Goal: Find contact information: Find contact information

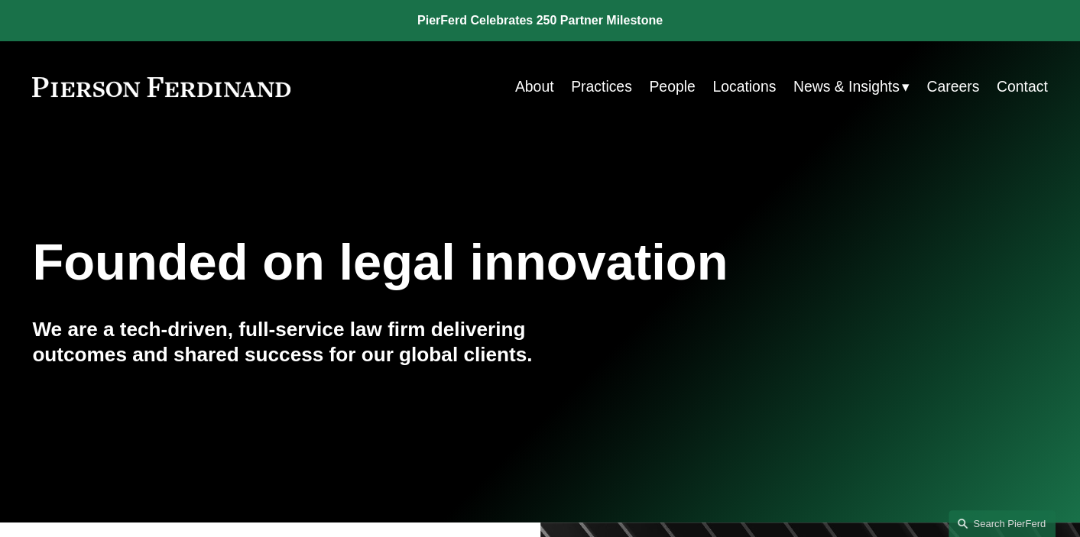
click at [712, 86] on link "Locations" at bounding box center [743, 87] width 63 height 30
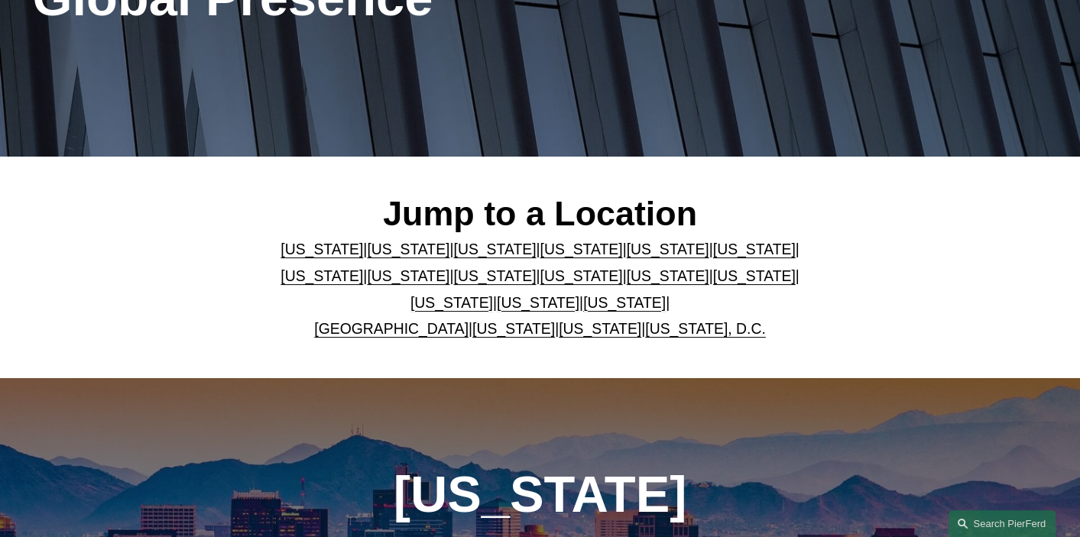
scroll to position [306, 0]
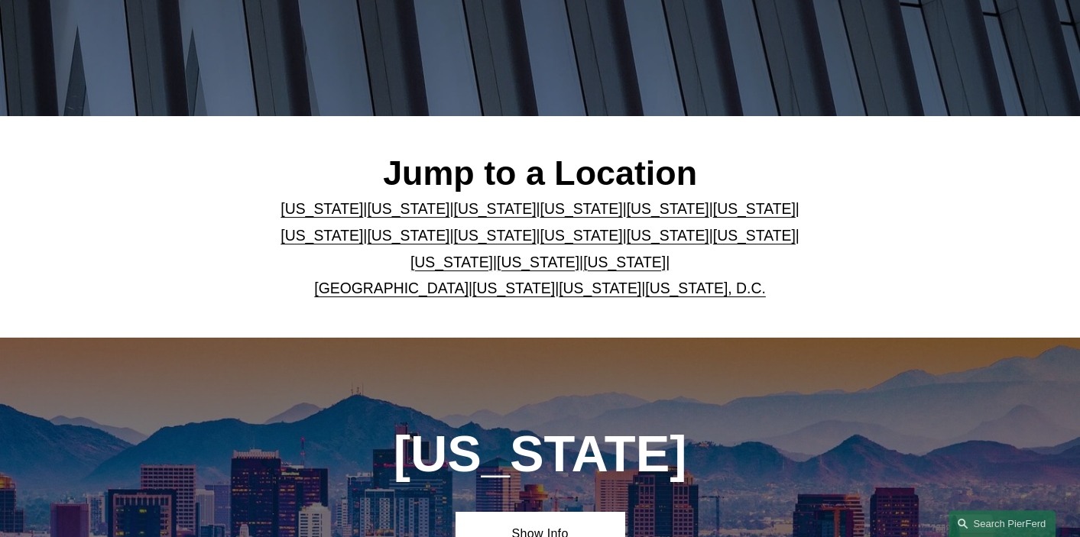
click at [318, 210] on link "[US_STATE]" at bounding box center [321, 208] width 83 height 17
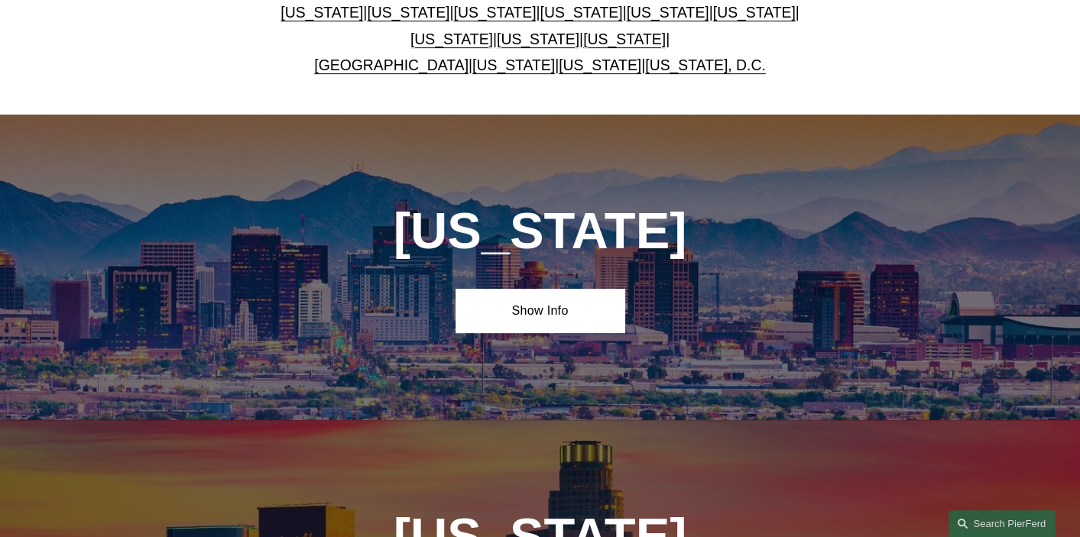
scroll to position [648, 0]
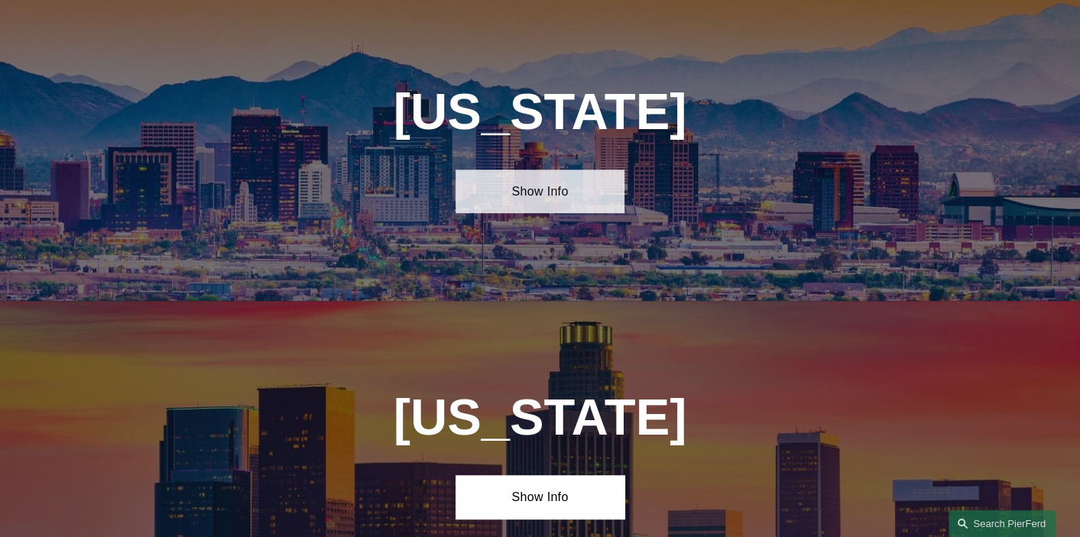
click at [539, 196] on link "Show Info" at bounding box center [539, 192] width 169 height 44
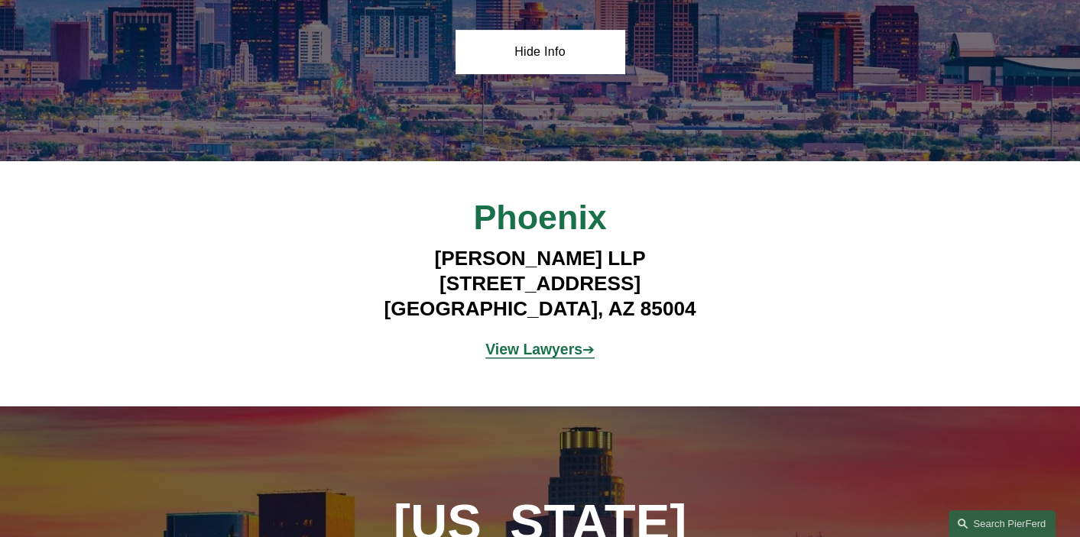
scroll to position [801, 0]
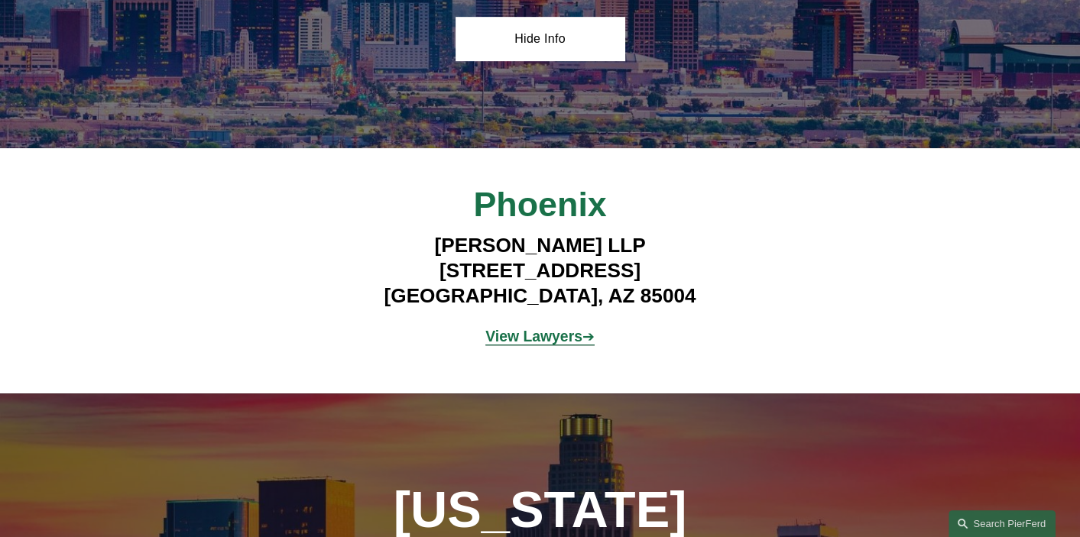
click at [531, 343] on strong "View Lawyers" at bounding box center [533, 336] width 97 height 17
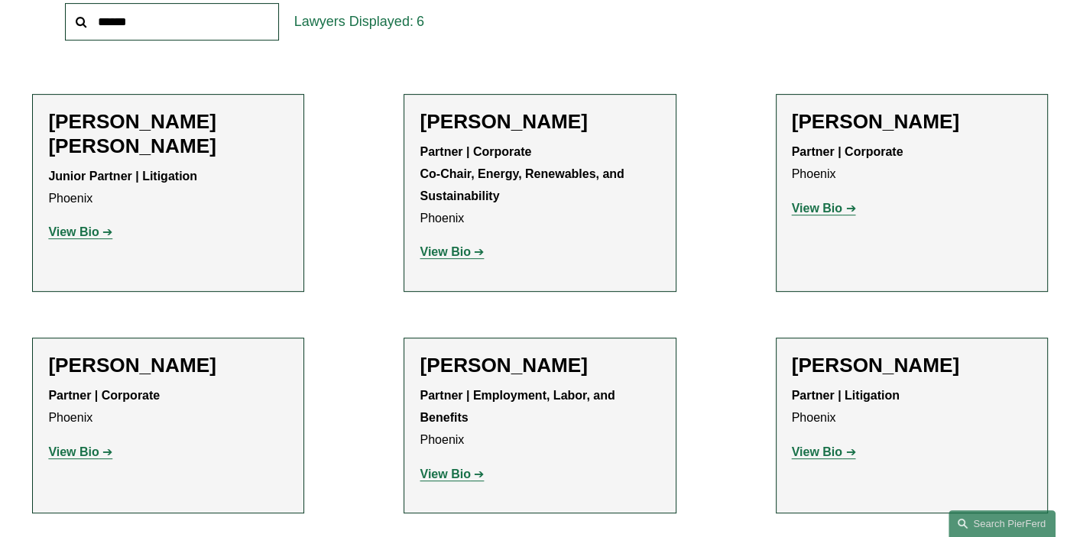
scroll to position [535, 0]
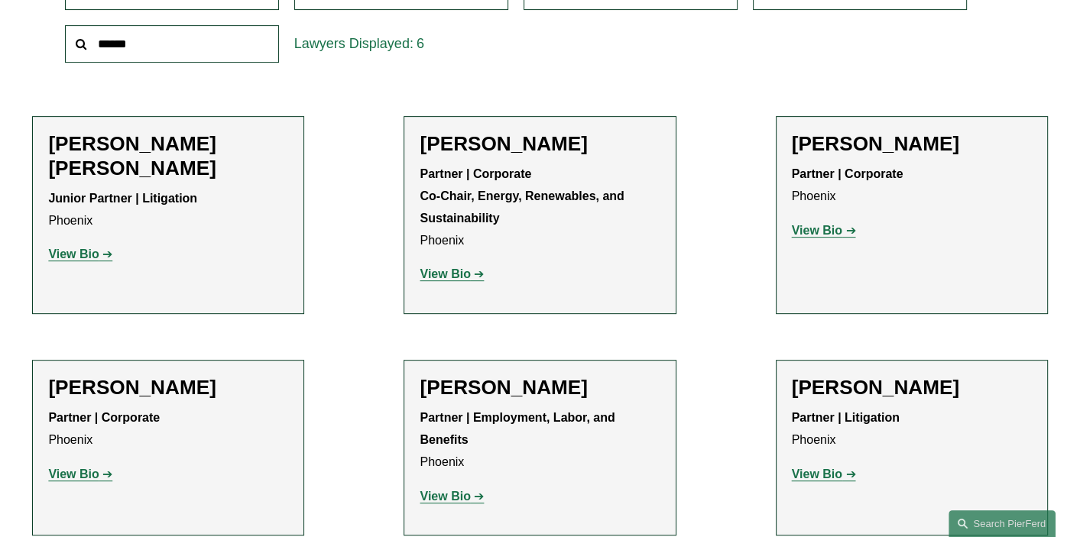
click at [80, 248] on strong "View Bio" at bounding box center [73, 254] width 50 height 13
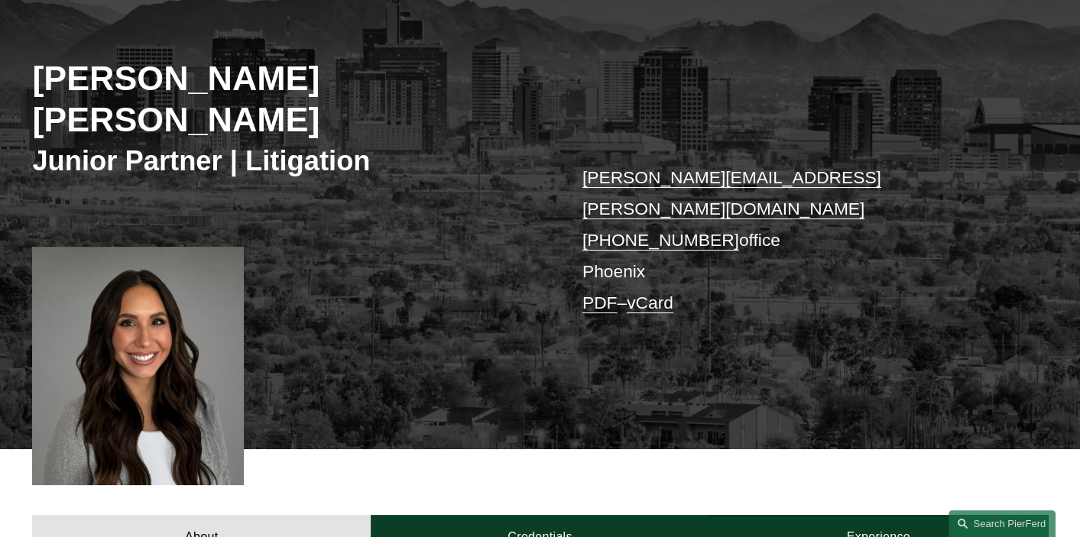
scroll to position [229, 0]
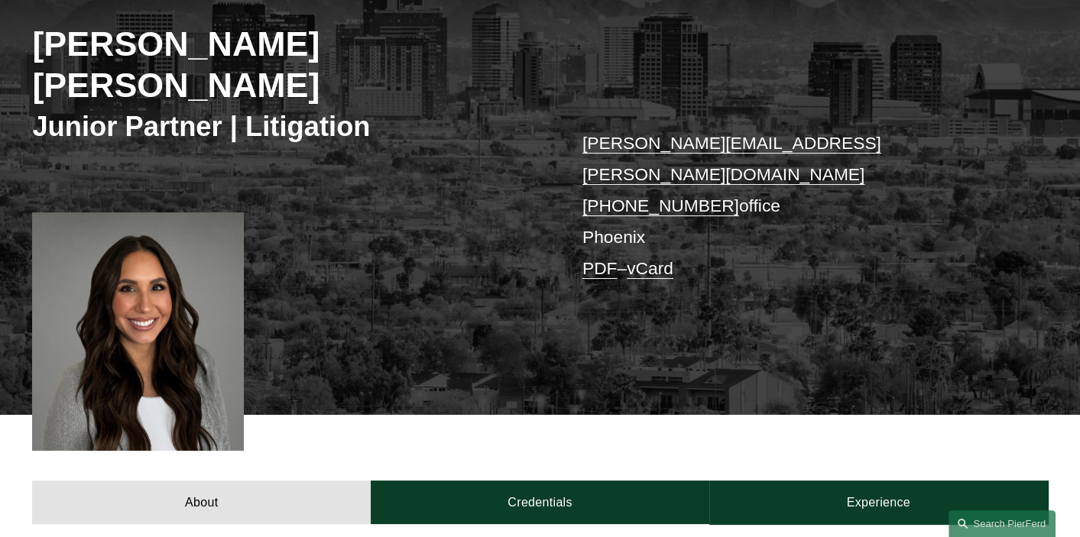
click at [678, 133] on link "mccall.bauersfeld@pierferd.com" at bounding box center [731, 158] width 299 height 51
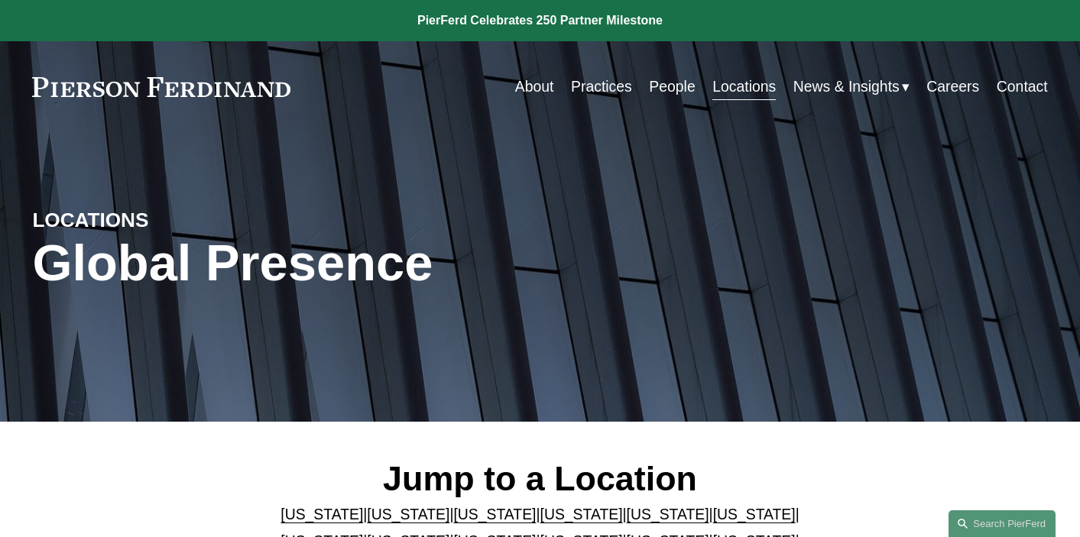
scroll to position [801, 0]
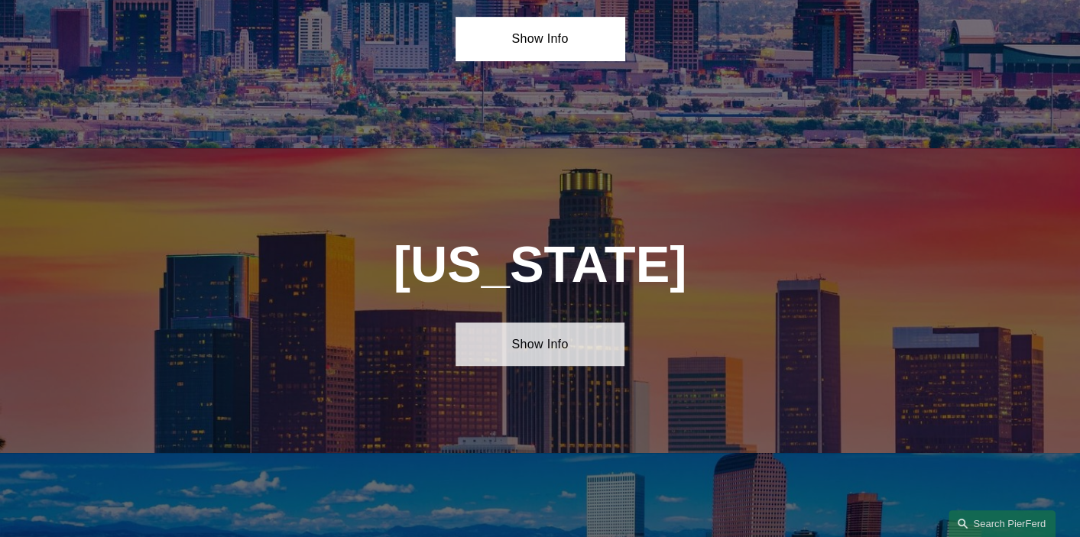
click at [524, 351] on link "Show Info" at bounding box center [539, 344] width 169 height 44
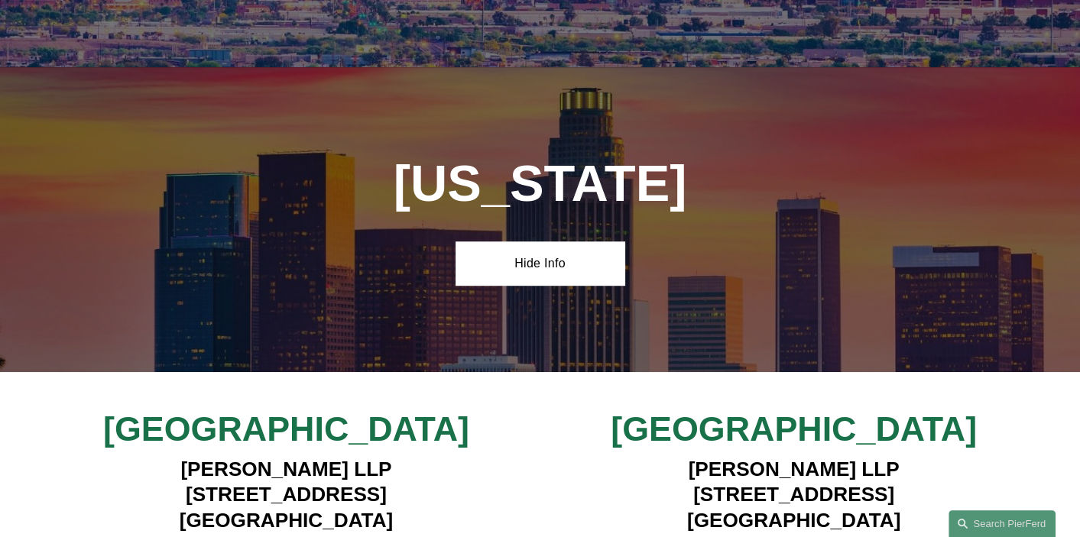
scroll to position [1030, 0]
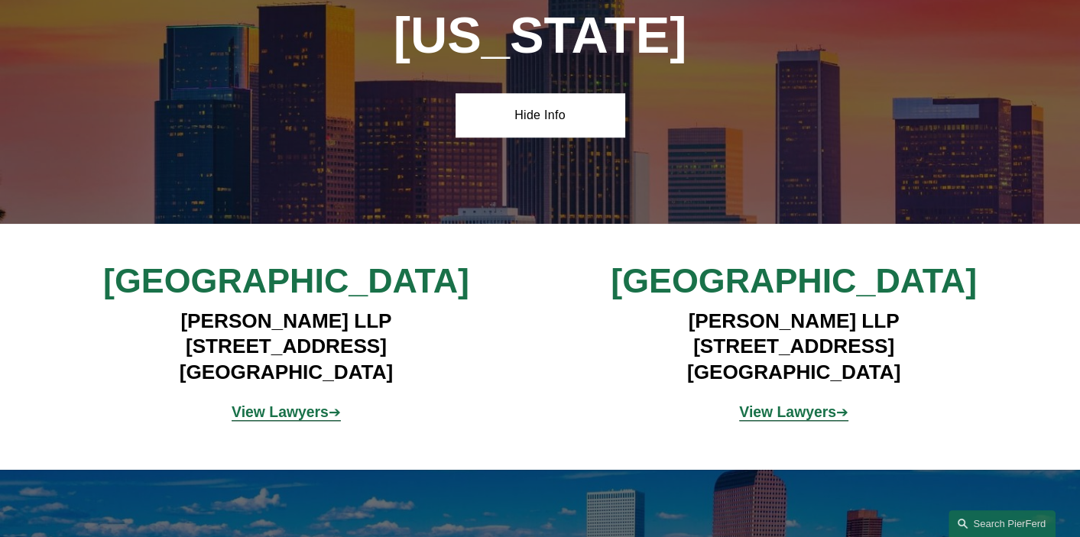
click at [312, 420] on strong "View Lawyers" at bounding box center [279, 411] width 97 height 17
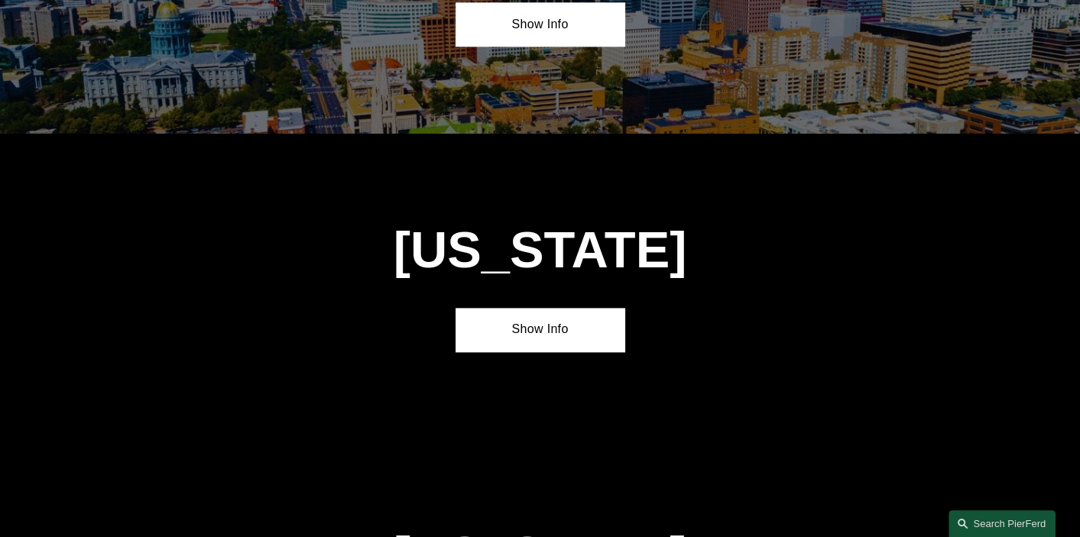
scroll to position [1488, 0]
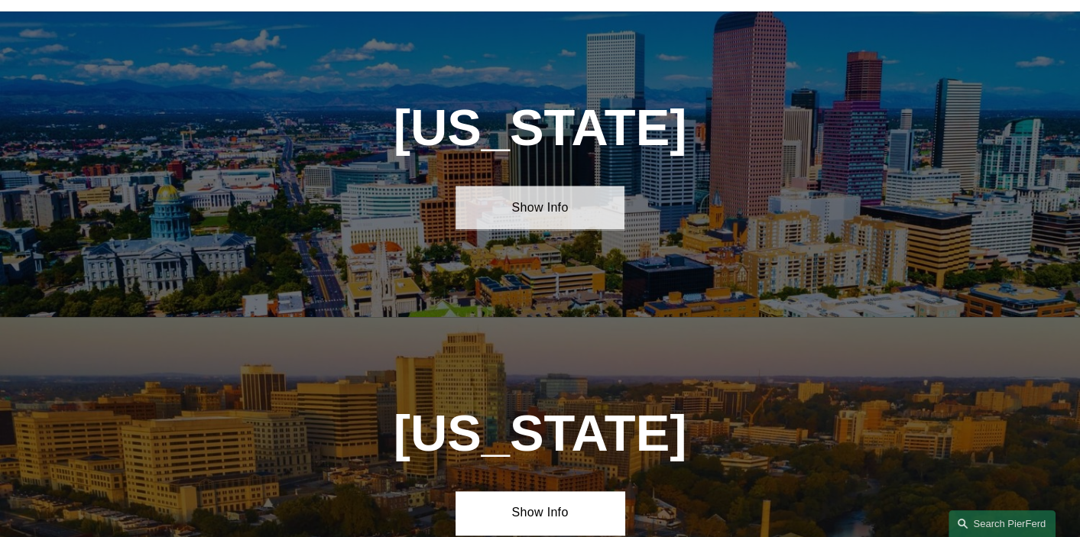
click at [520, 229] on link "Show Info" at bounding box center [539, 208] width 169 height 44
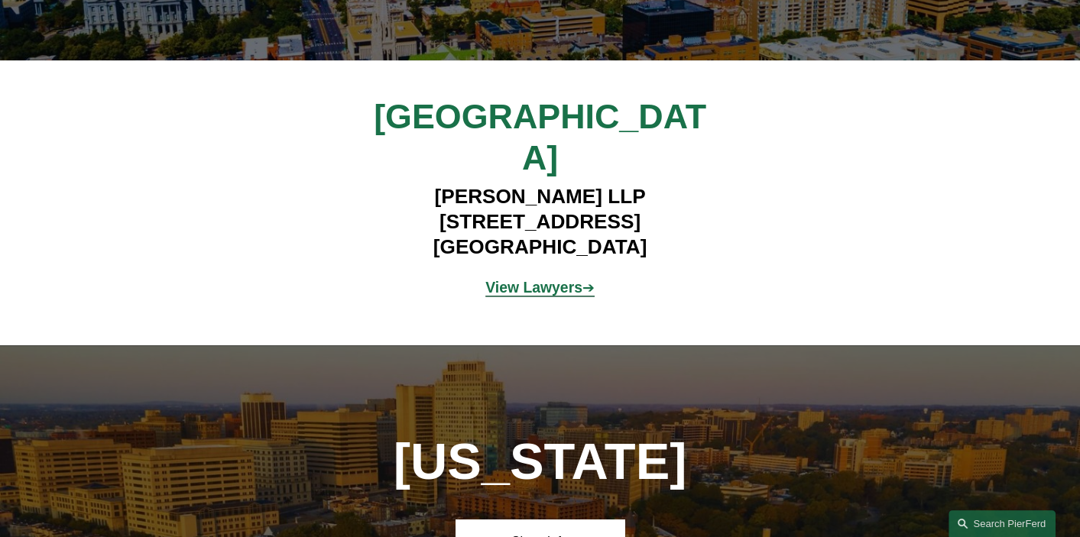
scroll to position [1794, 0]
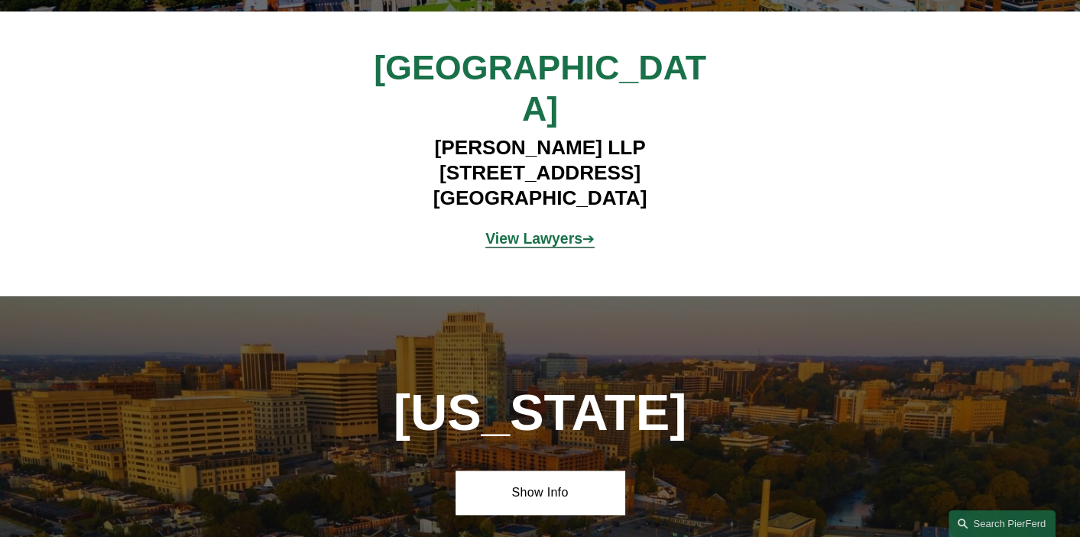
click at [548, 230] on strong "View Lawyers" at bounding box center [533, 238] width 97 height 17
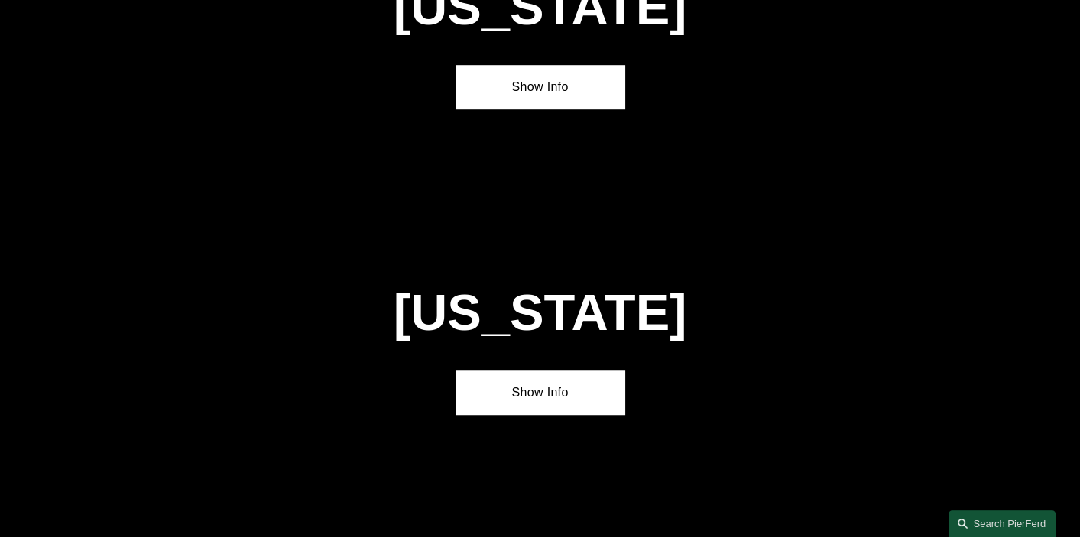
scroll to position [6225, 0]
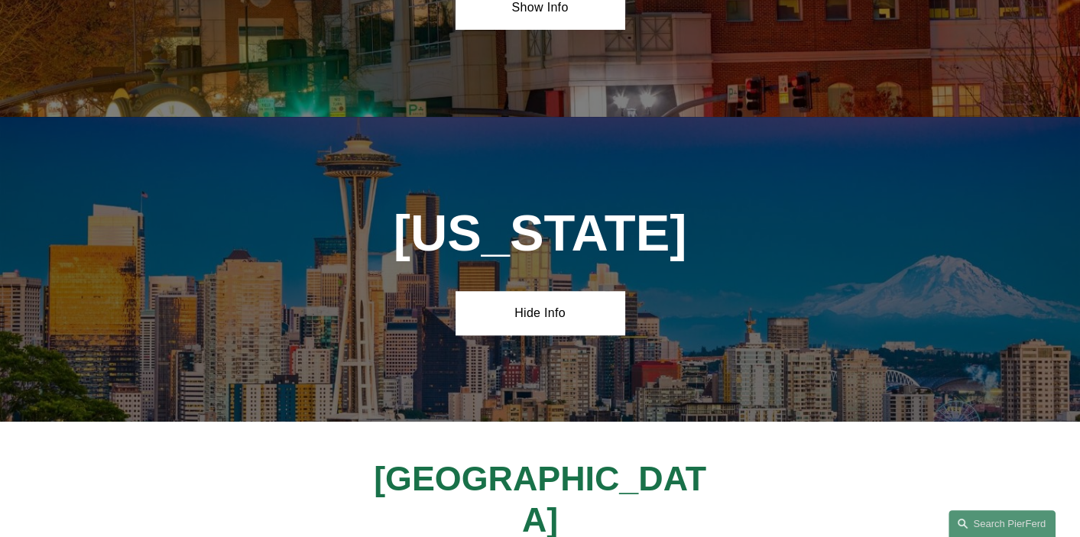
scroll to position [6531, 0]
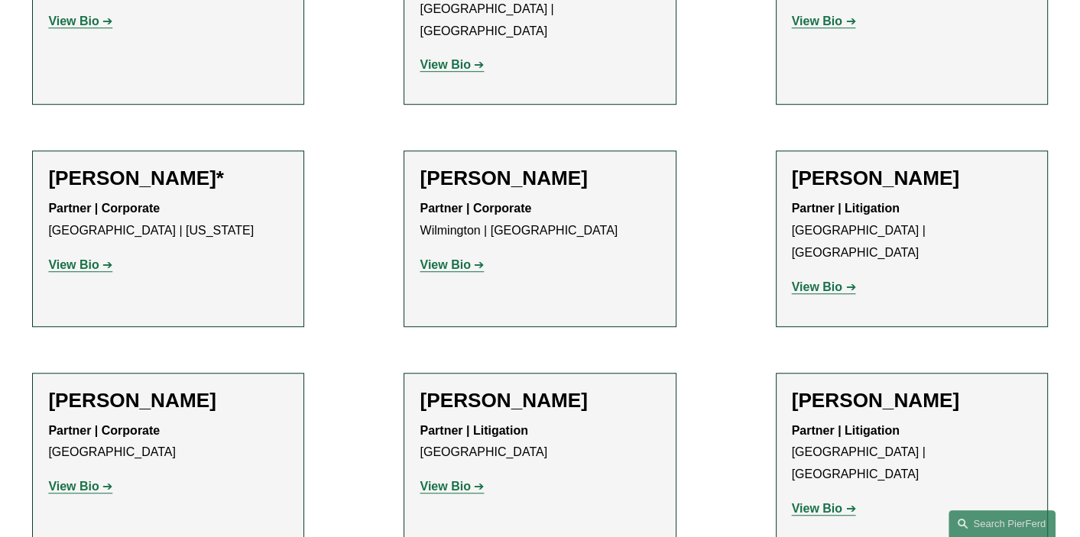
scroll to position [993, 0]
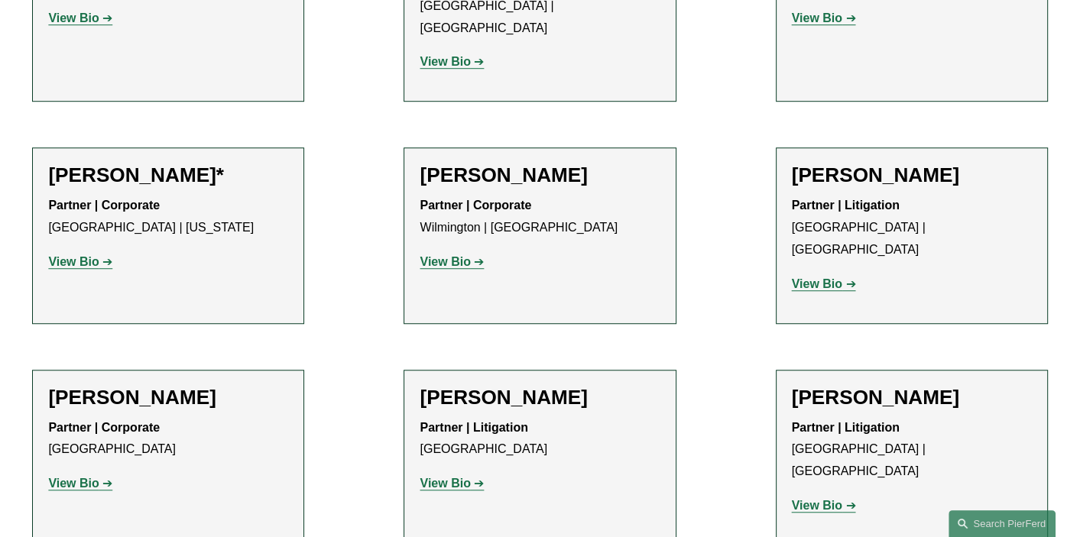
click at [828, 277] on strong "View Bio" at bounding box center [817, 283] width 50 height 13
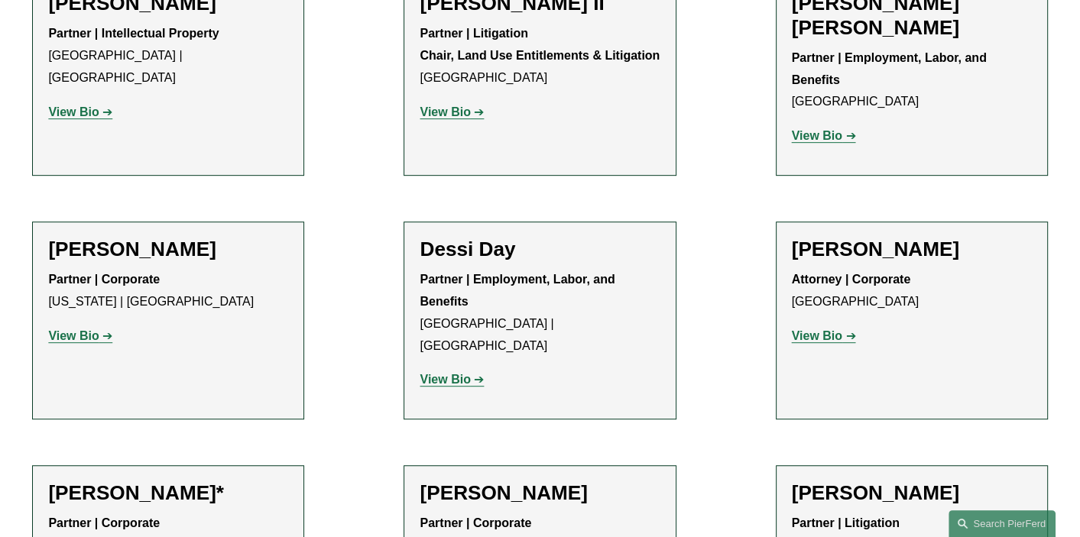
scroll to position [688, 0]
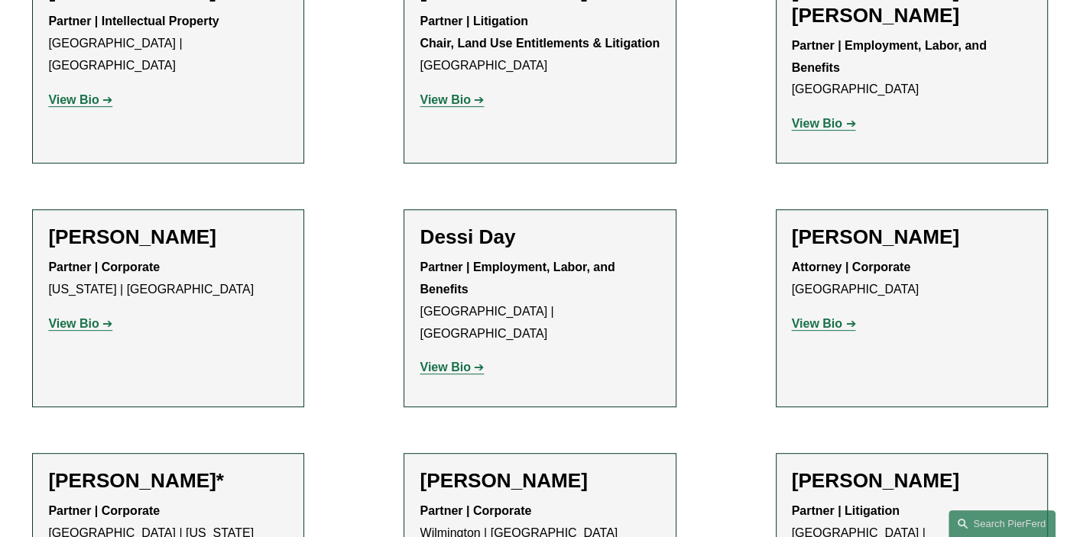
click at [465, 361] on strong "View Bio" at bounding box center [444, 367] width 50 height 13
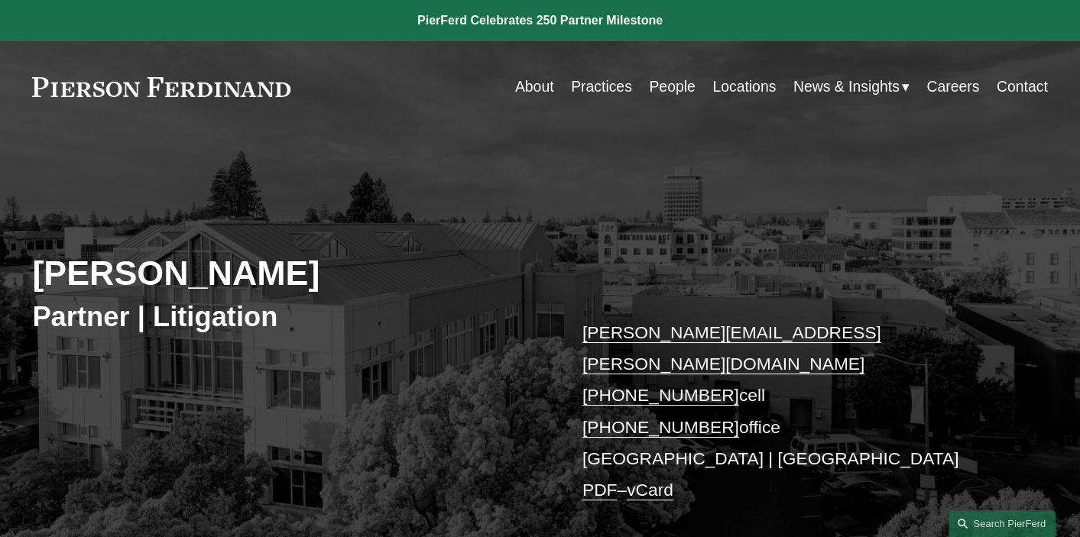
click at [694, 336] on link "andrew.lanphere@pierferd.com" at bounding box center [731, 347] width 299 height 51
click at [1040, 173] on div "Drew Lanphere Partner | Litigation andrew.lanphere@pierferd.com +1.415.290.2183…" at bounding box center [540, 357] width 1080 height 384
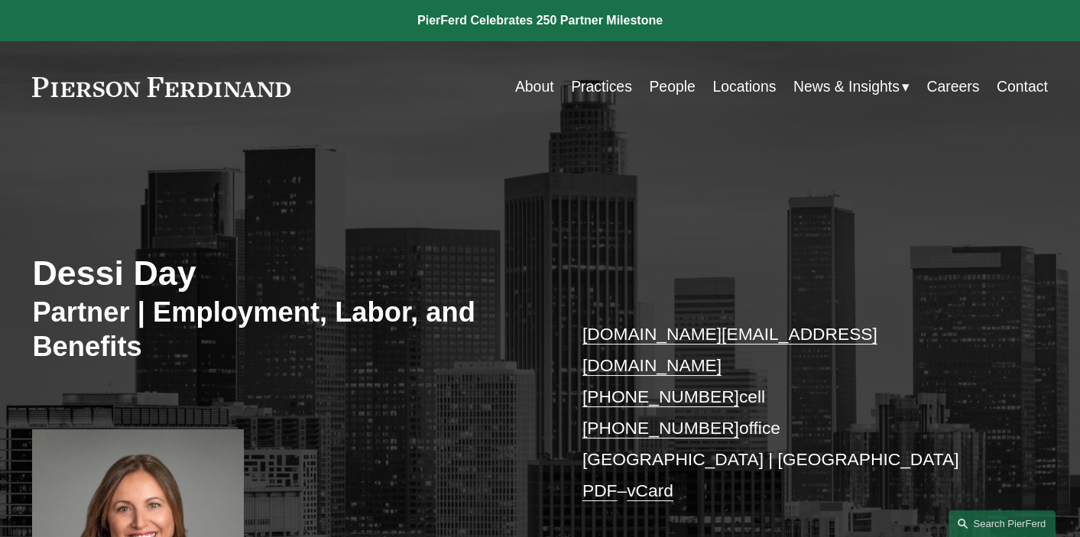
click at [719, 336] on link "[DOMAIN_NAME][EMAIL_ADDRESS][DOMAIN_NAME]" at bounding box center [729, 349] width 295 height 51
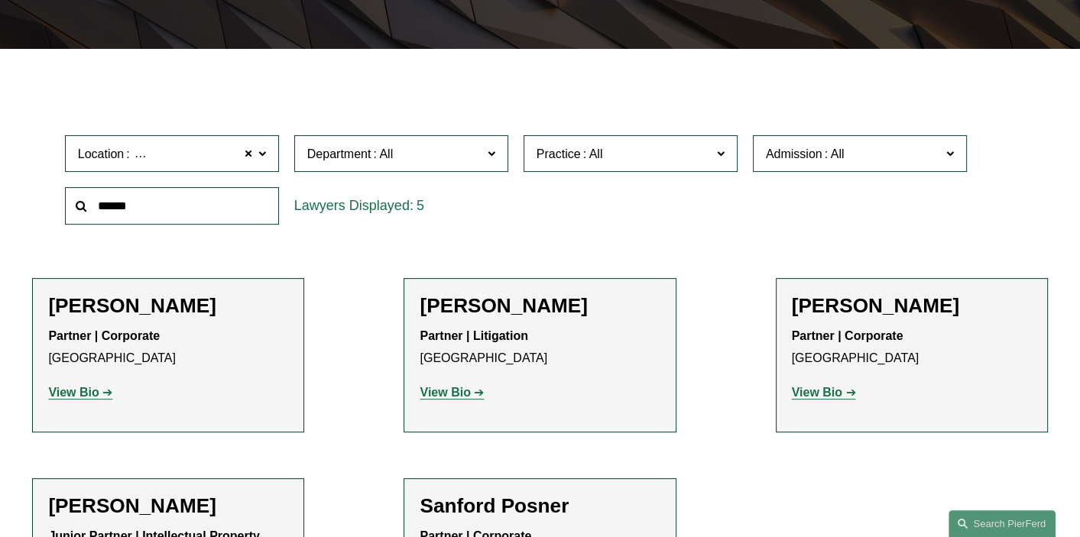
scroll to position [382, 0]
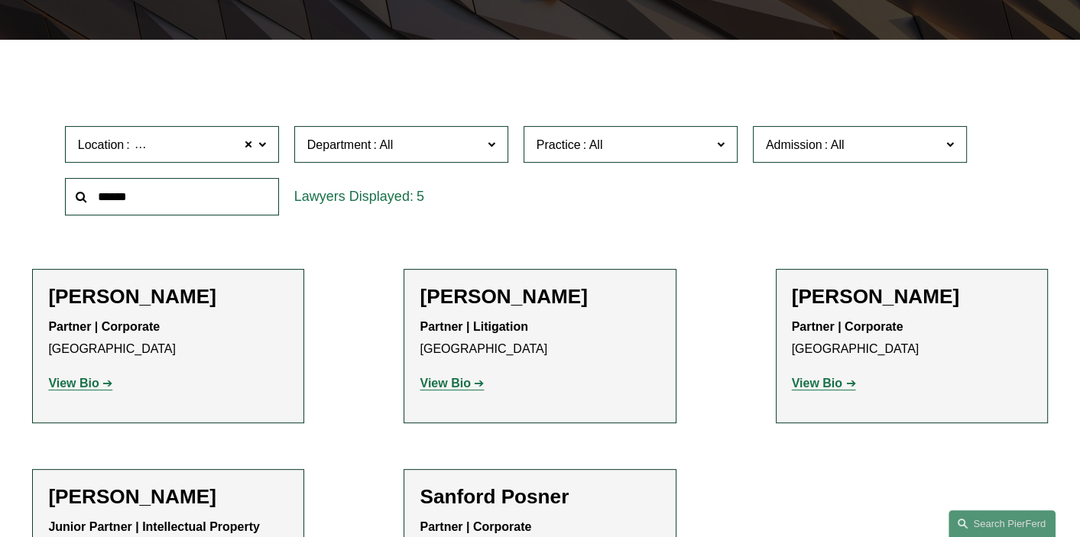
click at [477, 387] on link "View Bio" at bounding box center [451, 383] width 64 height 13
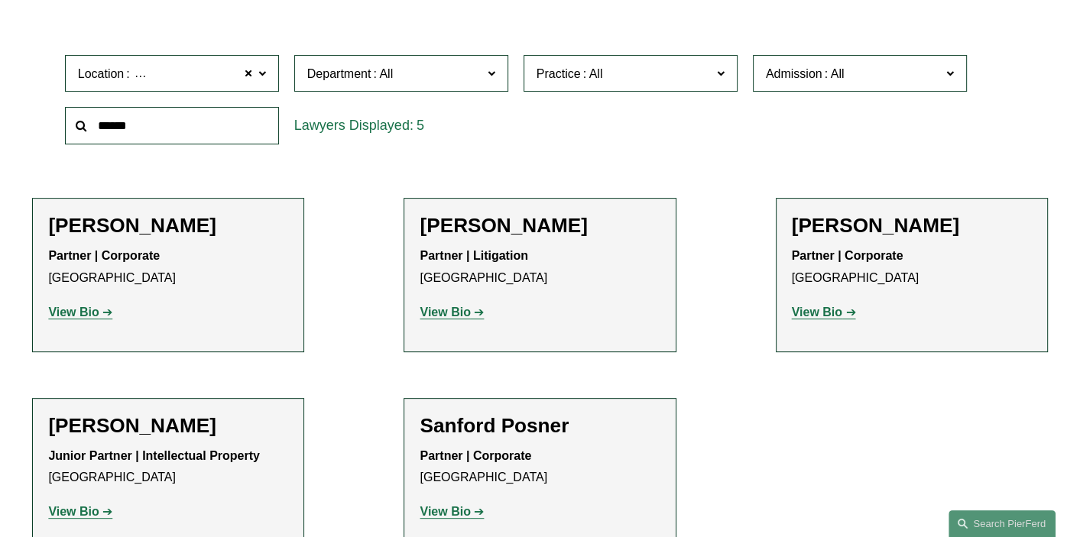
scroll to position [535, 0]
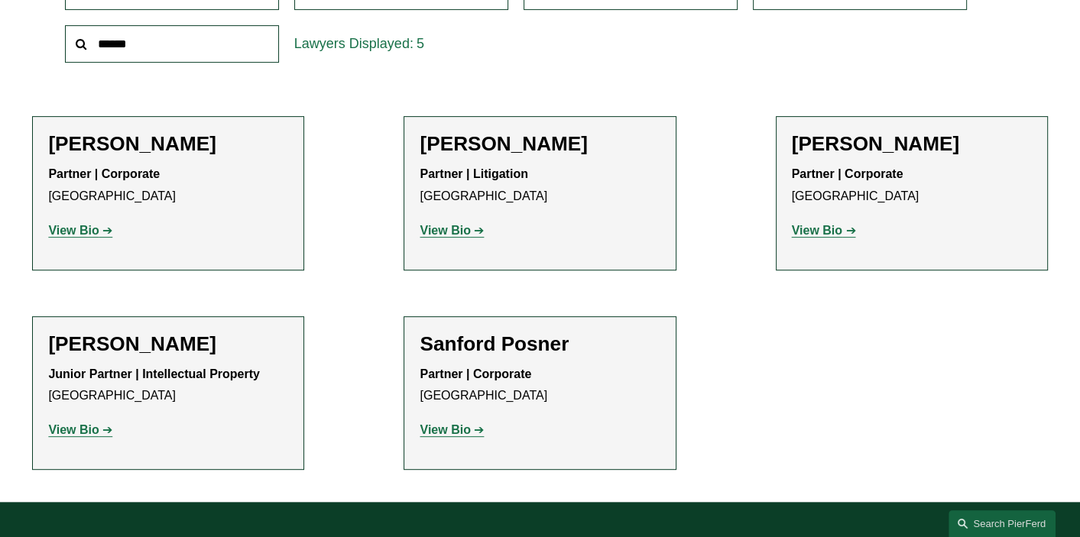
click at [440, 231] on strong "View Bio" at bounding box center [444, 230] width 50 height 13
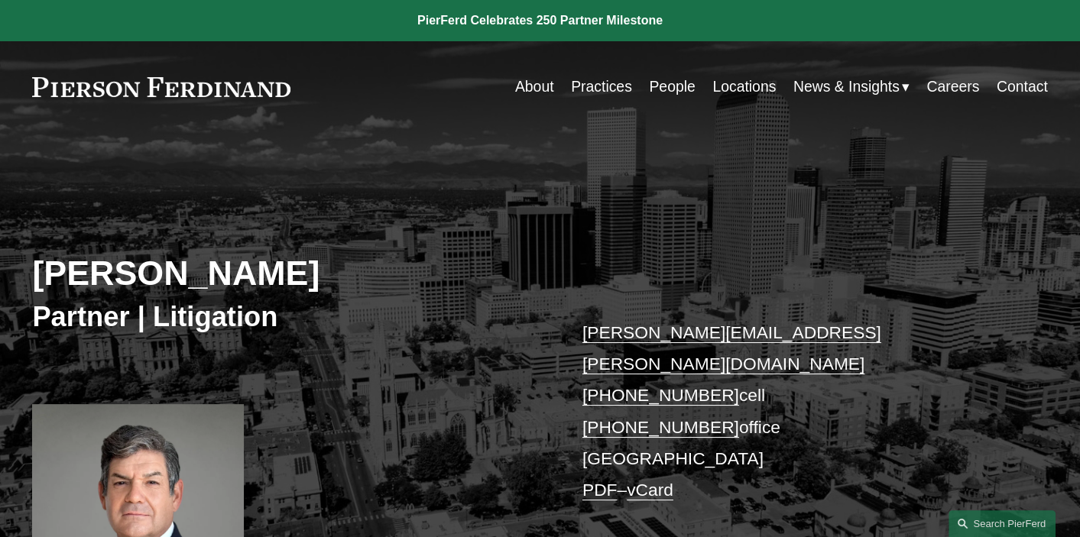
click at [715, 335] on link "[PERSON_NAME][EMAIL_ADDRESS][PERSON_NAME][DOMAIN_NAME]" at bounding box center [731, 347] width 299 height 51
drag, startPoint x: 900, startPoint y: 196, endPoint x: 876, endPoint y: 181, distance: 28.2
click at [899, 196] on div "Joseph F. Bermudez Partner | Litigation joseph.bermudez@pierferd.com +1.303.547…" at bounding box center [540, 390] width 1080 height 450
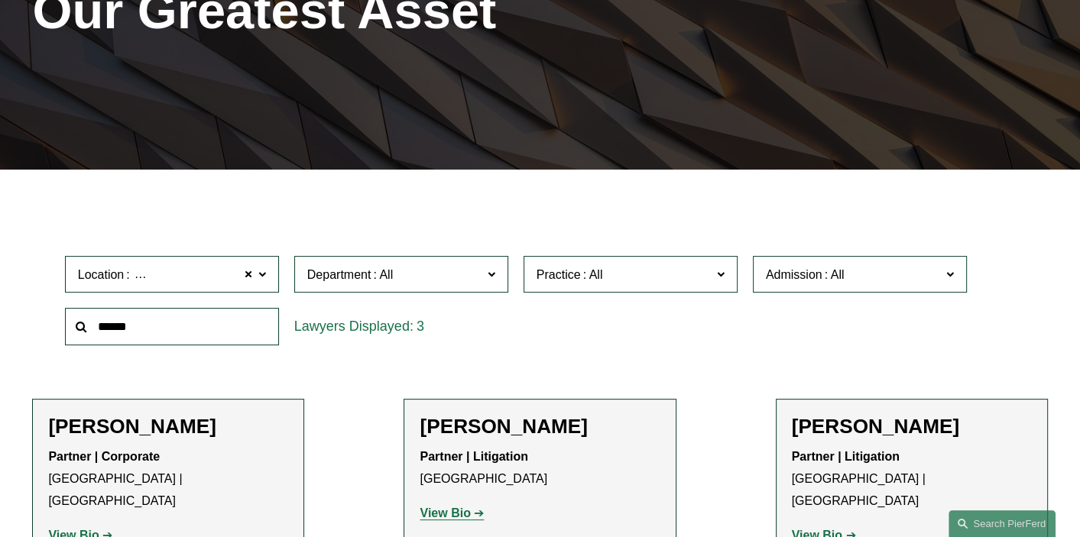
scroll to position [306, 0]
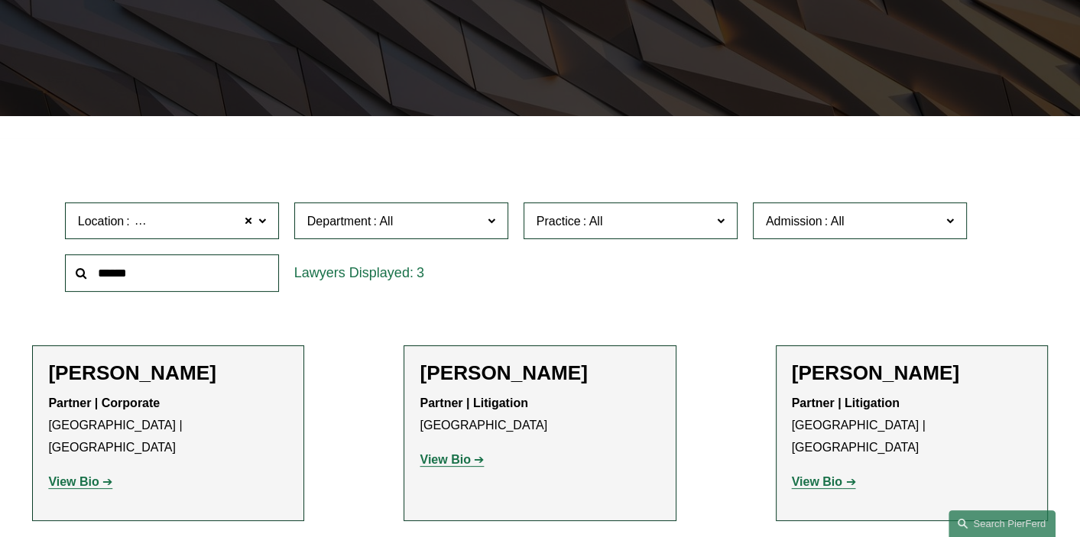
click at [826, 475] on strong "View Bio" at bounding box center [817, 481] width 50 height 13
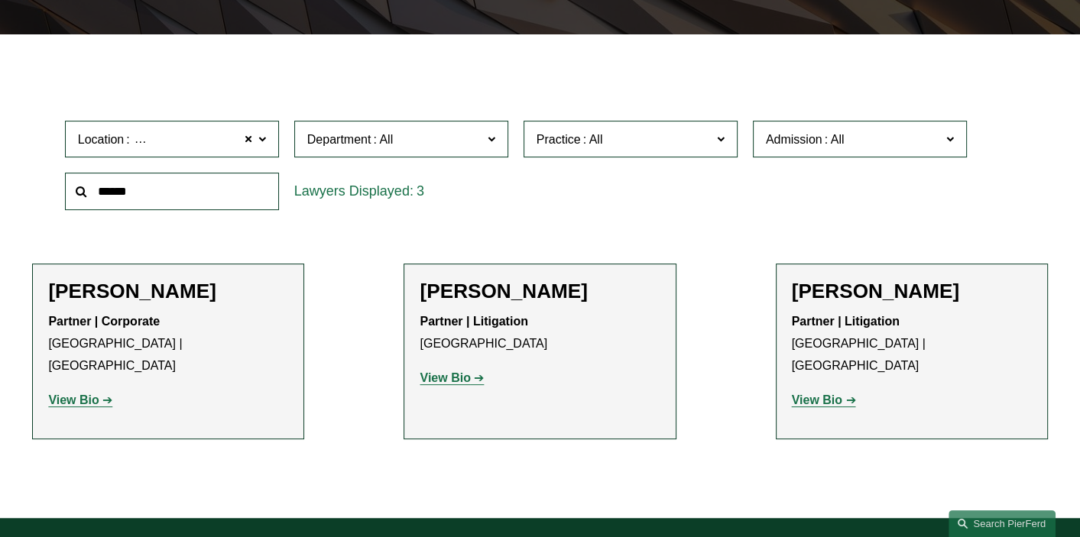
scroll to position [611, 0]
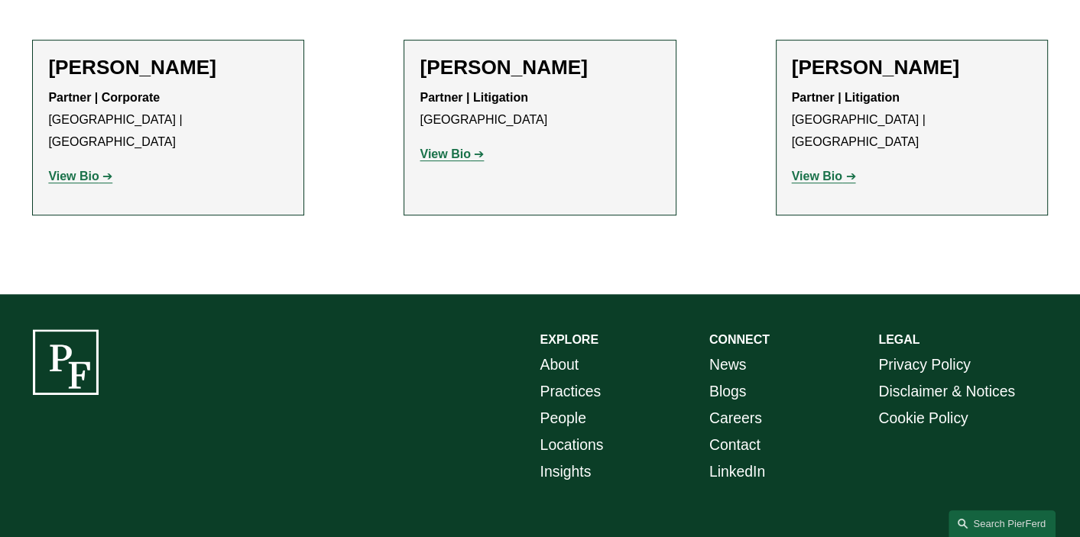
click at [454, 158] on strong "View Bio" at bounding box center [444, 153] width 50 height 13
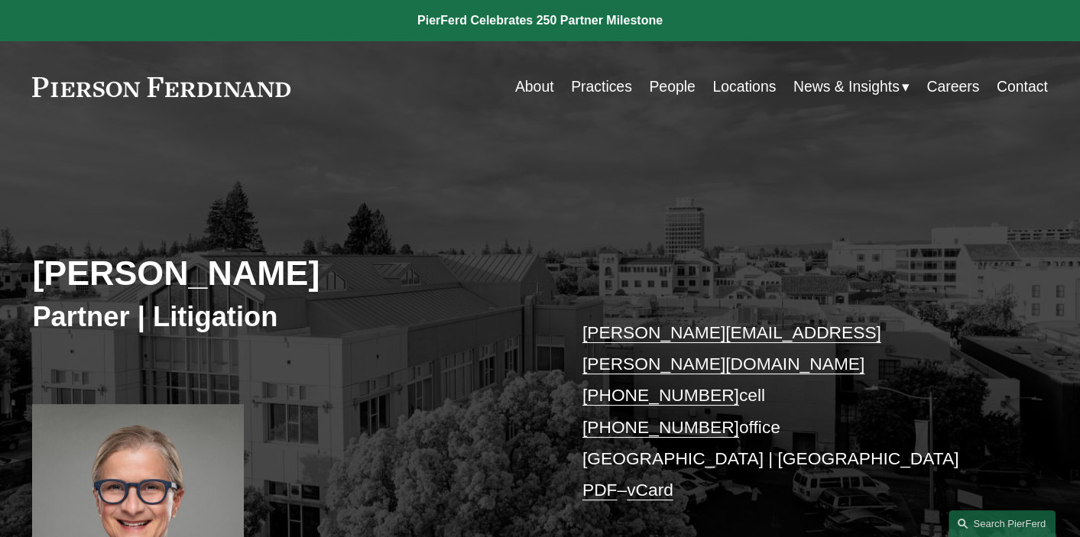
click at [712, 336] on link "[PERSON_NAME][EMAIL_ADDRESS][PERSON_NAME][DOMAIN_NAME]" at bounding box center [731, 347] width 299 height 51
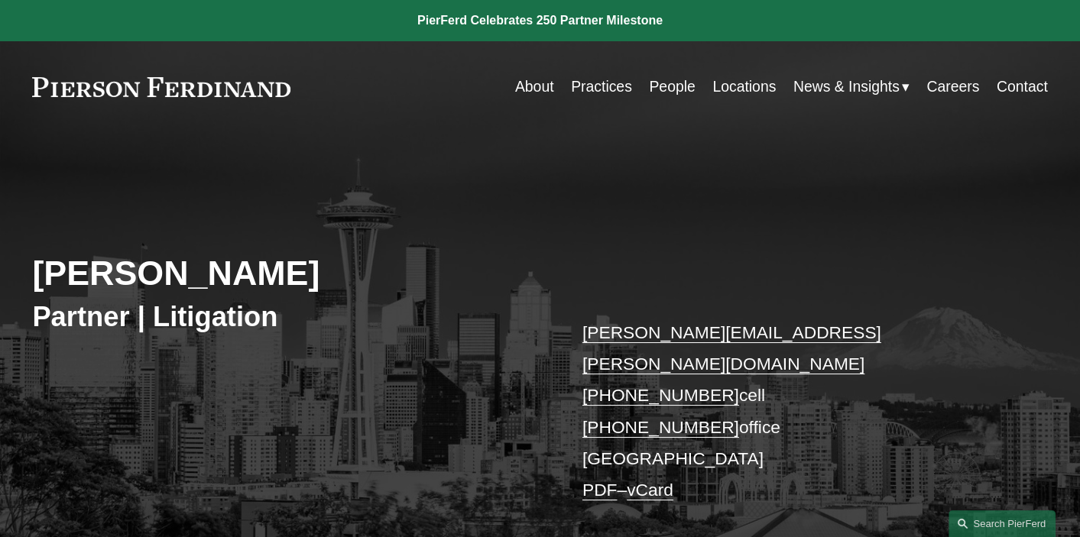
click at [698, 330] on link "frank.harrison@pierferd.com" at bounding box center [731, 347] width 299 height 51
